Goal: Complete application form

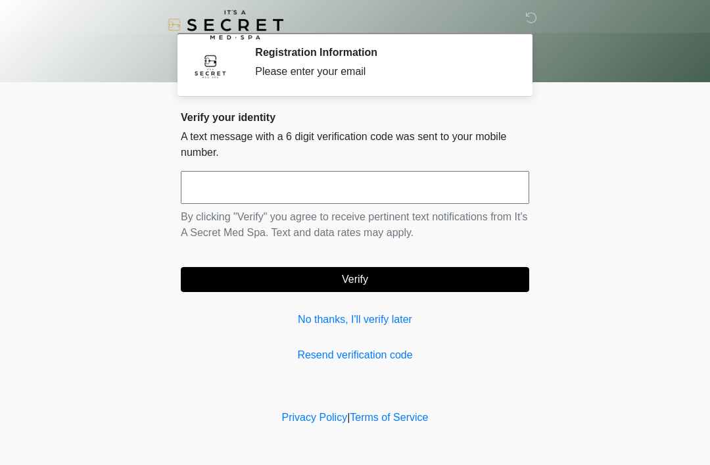
click at [354, 308] on div "Verify your identity A text message with a 6 digit verification code was sent t…" at bounding box center [355, 237] width 348 height 252
click at [353, 308] on div "Verify your identity A text message with a 6 digit verification code was sent t…" at bounding box center [355, 237] width 348 height 252
click at [364, 326] on link "No thanks, I'll verify later" at bounding box center [355, 320] width 348 height 16
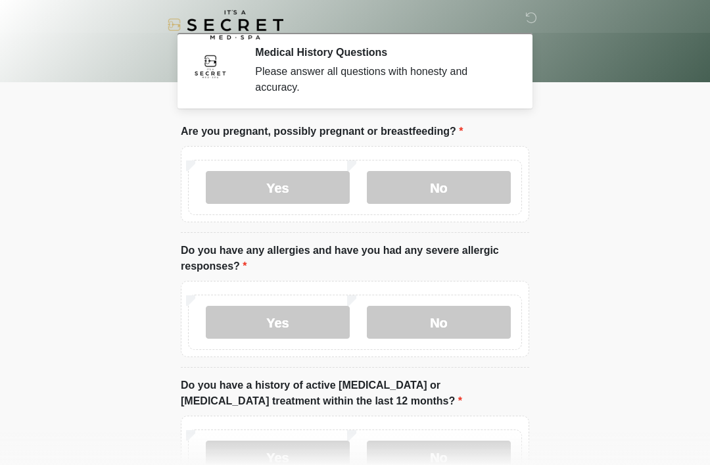
click at [445, 194] on label "No" at bounding box center [439, 187] width 144 height 33
click at [451, 313] on label "No" at bounding box center [439, 322] width 144 height 33
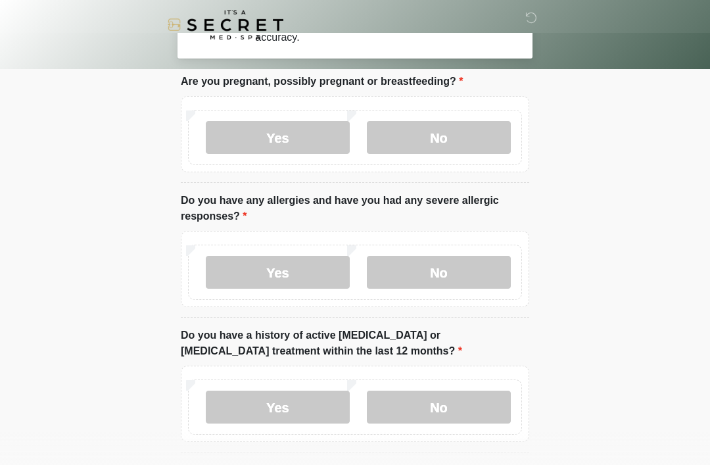
scroll to position [201, 0]
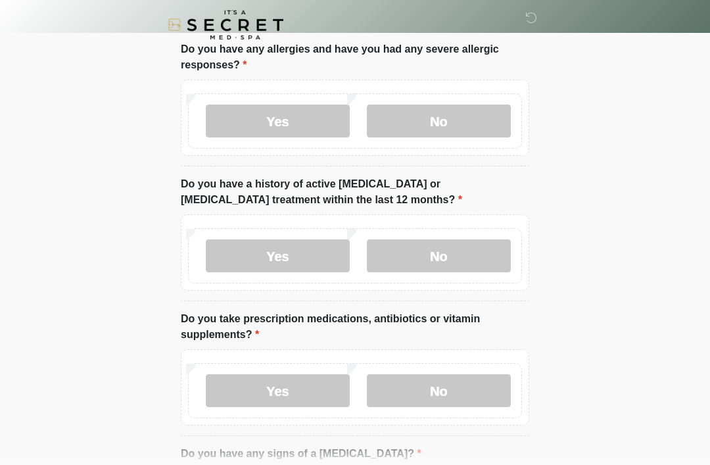
click at [446, 245] on label "No" at bounding box center [439, 255] width 144 height 33
click at [421, 390] on label "No" at bounding box center [439, 390] width 144 height 33
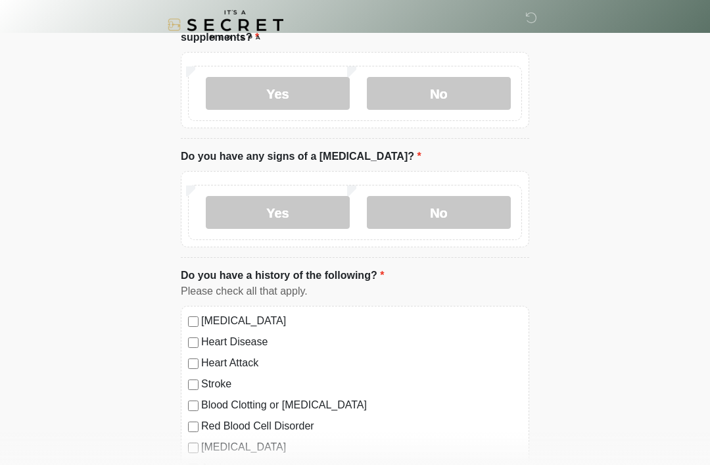
click at [456, 216] on label "No" at bounding box center [439, 212] width 144 height 33
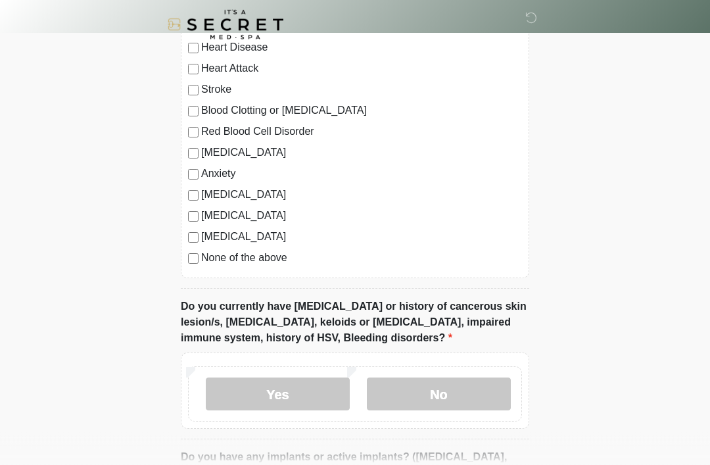
scroll to position [835, 0]
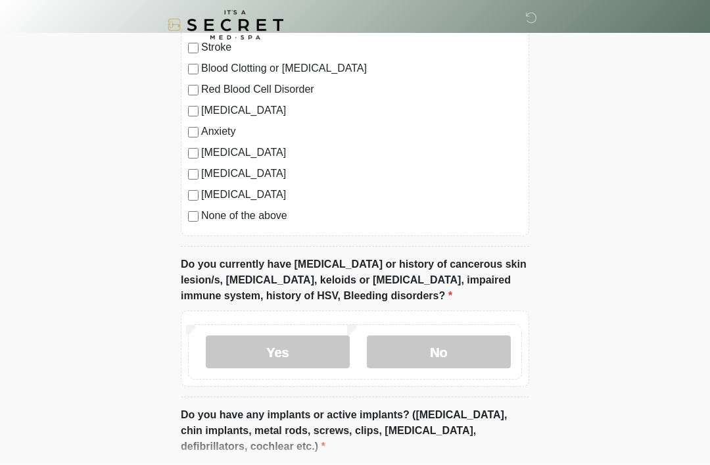
click at [191, 224] on div "High Blood Pressure Heart Disease Heart Attack Stroke Blood Clotting or Bleedin…" at bounding box center [355, 102] width 348 height 267
click at [432, 356] on label "No" at bounding box center [439, 351] width 144 height 33
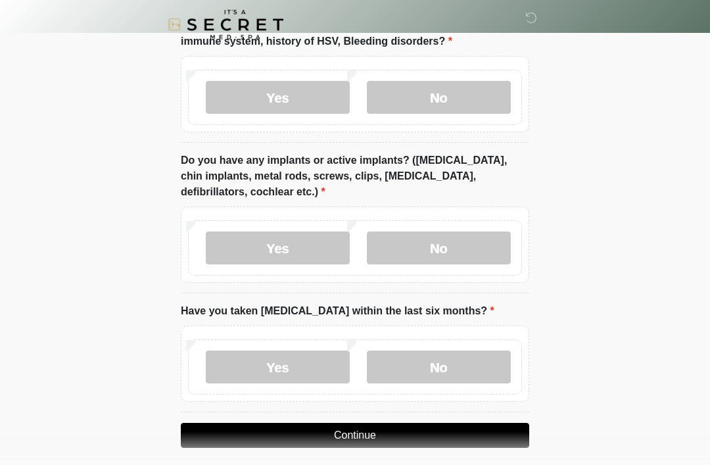
click at [444, 257] on label "No" at bounding box center [439, 248] width 144 height 33
click at [424, 374] on label "No" at bounding box center [439, 366] width 144 height 33
click at [392, 442] on button "Continue" at bounding box center [355, 435] width 348 height 25
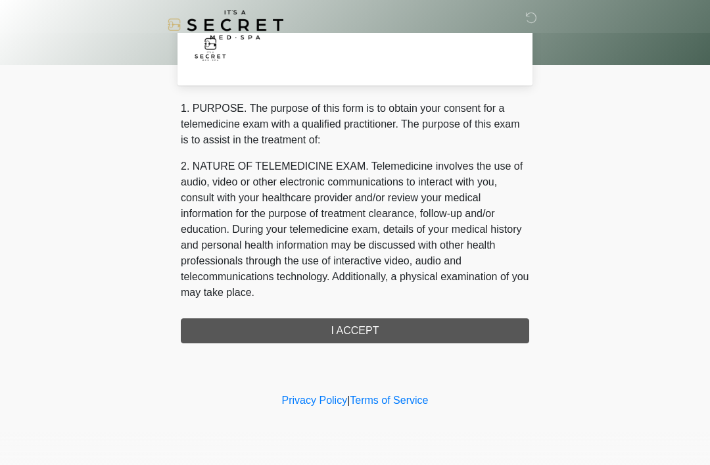
scroll to position [0, 0]
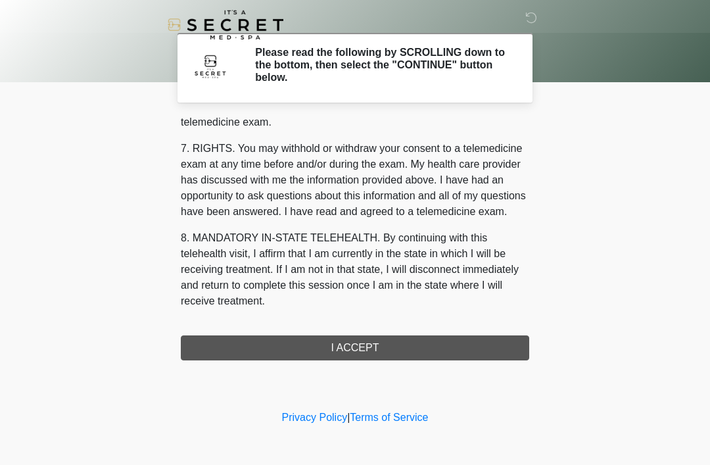
click at [401, 354] on button "I ACCEPT" at bounding box center [355, 347] width 348 height 25
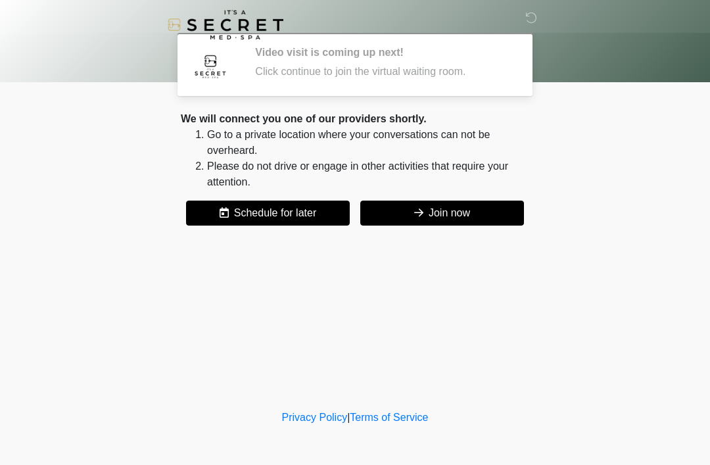
click at [440, 207] on button "Join now" at bounding box center [442, 213] width 164 height 25
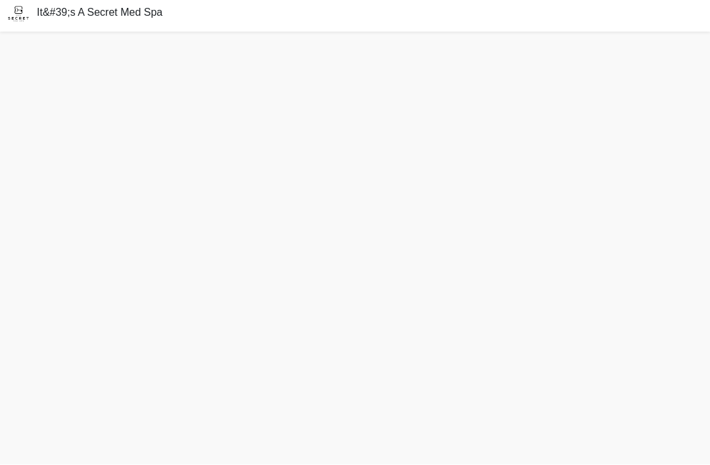
scroll to position [46, 0]
